Goal: Task Accomplishment & Management: Use online tool/utility

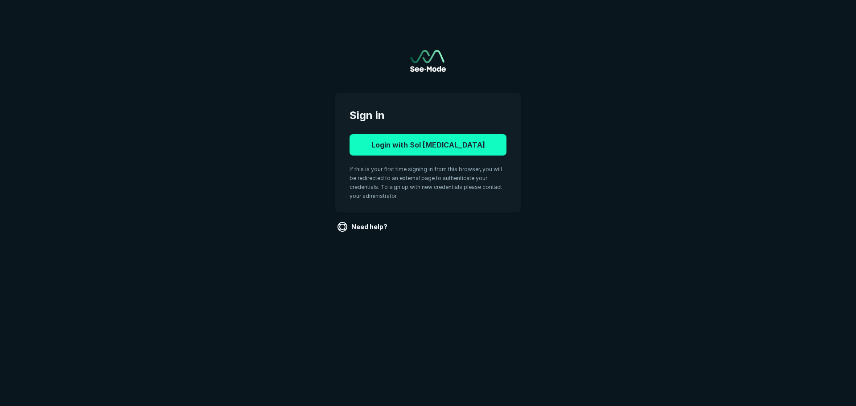
click at [408, 146] on button "Login with Sol [MEDICAL_DATA]" at bounding box center [428, 144] width 157 height 21
